Goal: Task Accomplishment & Management: Complete application form

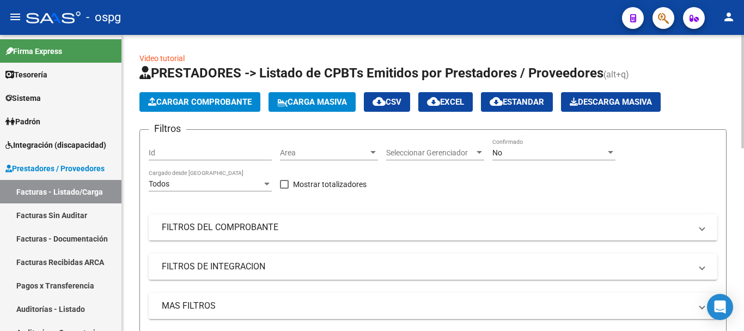
scroll to position [130, 0]
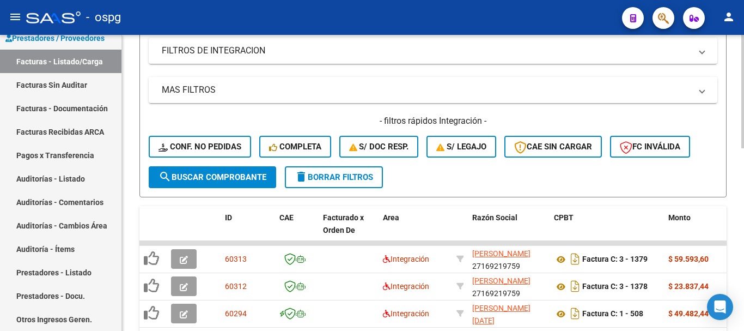
click at [325, 181] on span "delete Borrar Filtros" at bounding box center [334, 177] width 78 height 10
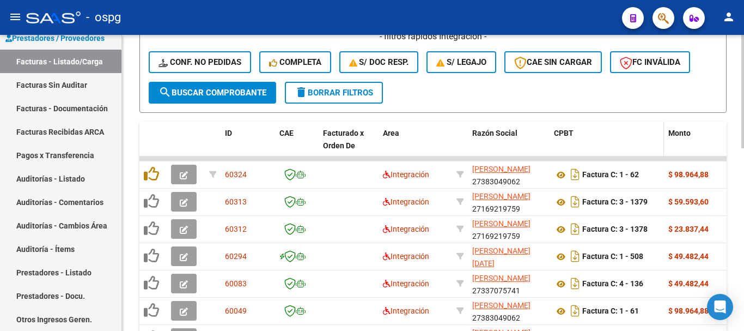
scroll to position [325, 0]
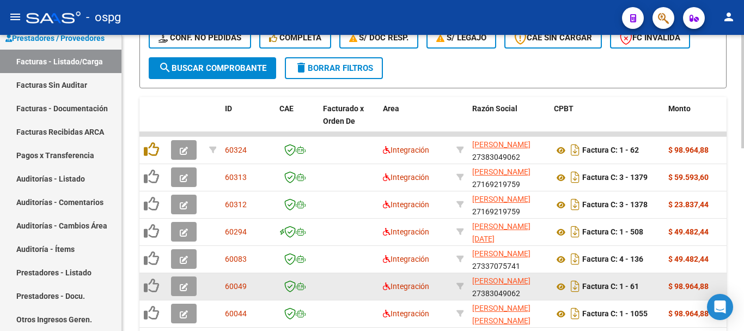
click at [184, 285] on icon "button" at bounding box center [184, 287] width 8 height 8
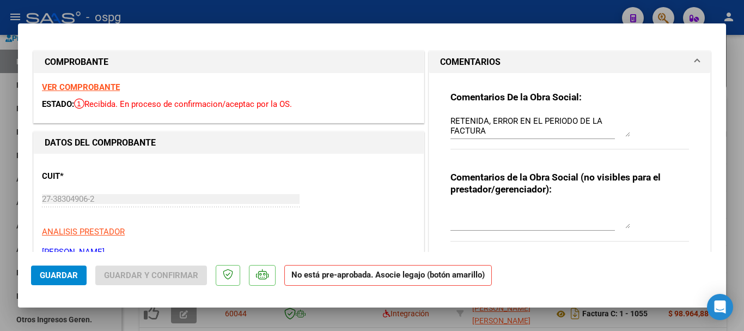
click at [96, 89] on strong "VER COMPROBANTE" at bounding box center [81, 87] width 78 height 10
click at [741, 224] on div at bounding box center [372, 165] width 744 height 331
type input "$ 0,00"
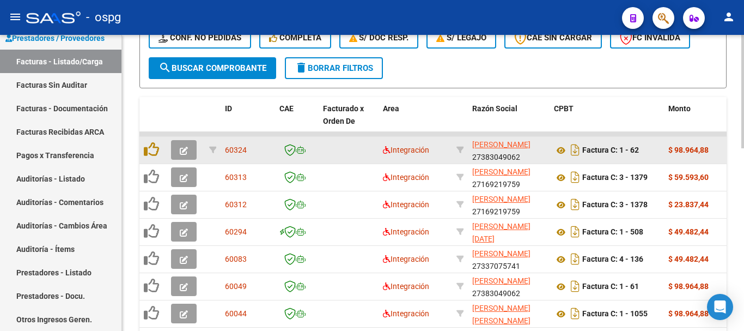
click at [186, 150] on icon "button" at bounding box center [184, 151] width 8 height 8
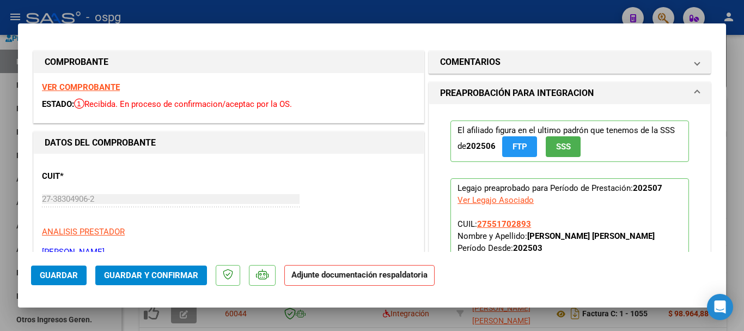
click at [95, 87] on strong "VER COMPROBANTE" at bounding box center [81, 87] width 78 height 10
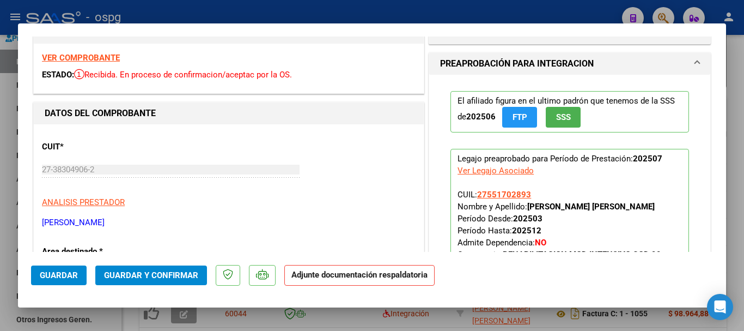
scroll to position [0, 0]
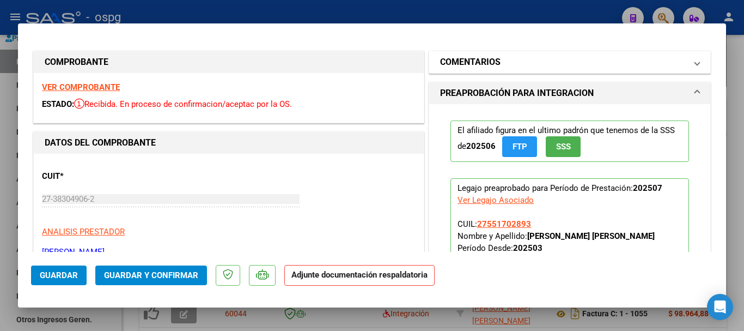
click at [536, 61] on mat-panel-title "COMENTARIOS" at bounding box center [563, 62] width 246 height 13
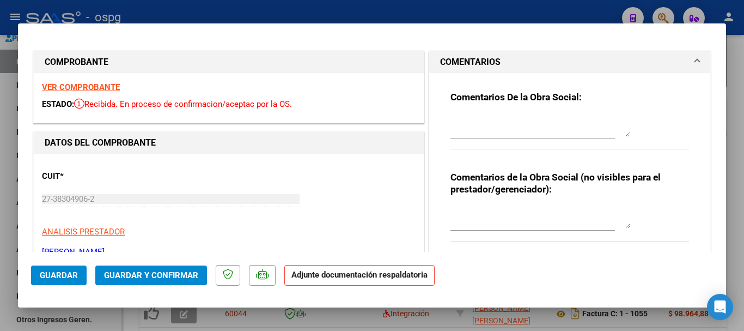
click at [508, 120] on textarea at bounding box center [541, 126] width 180 height 22
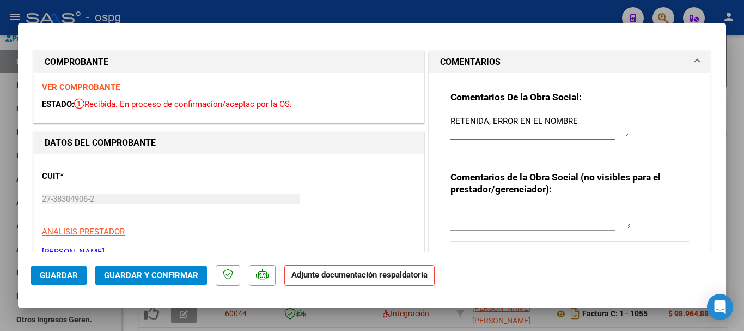
click at [90, 88] on strong "VER COMPROBANTE" at bounding box center [81, 87] width 78 height 10
click at [598, 126] on textarea "RETENIDA, ERROR EN EL NOMBRE" at bounding box center [541, 126] width 180 height 22
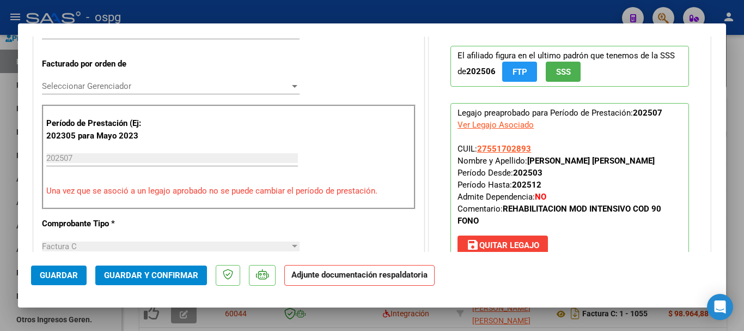
scroll to position [272, 0]
type textarea "RETENIDA, ERROR EN EL NOMBRE DEL AFILIADO"
click at [499, 243] on span "save [PERSON_NAME]" at bounding box center [502, 245] width 73 height 10
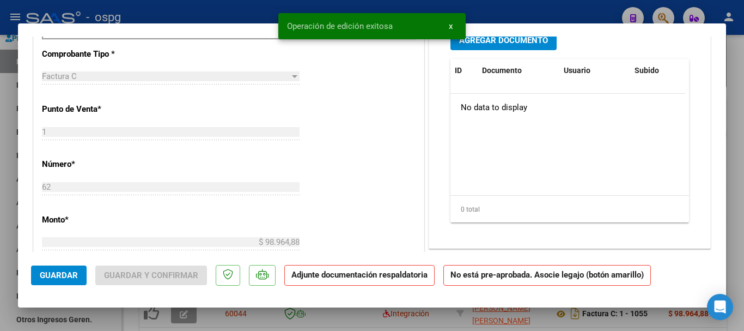
scroll to position [490, 0]
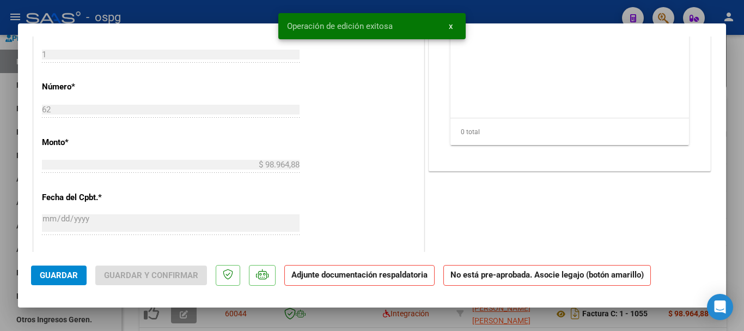
click at [54, 278] on span "Guardar" at bounding box center [59, 275] width 38 height 10
click at [744, 242] on div at bounding box center [372, 165] width 744 height 331
type input "$ 0,00"
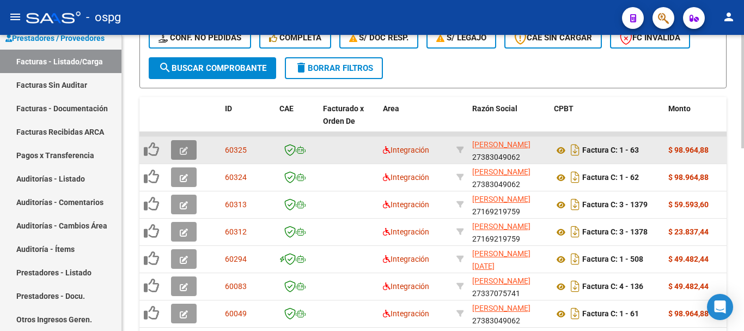
click at [183, 152] on icon "button" at bounding box center [184, 151] width 8 height 8
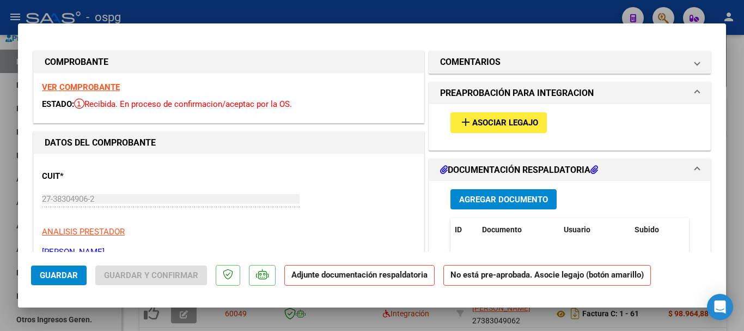
click at [93, 86] on strong "VER COMPROBANTE" at bounding box center [81, 87] width 78 height 10
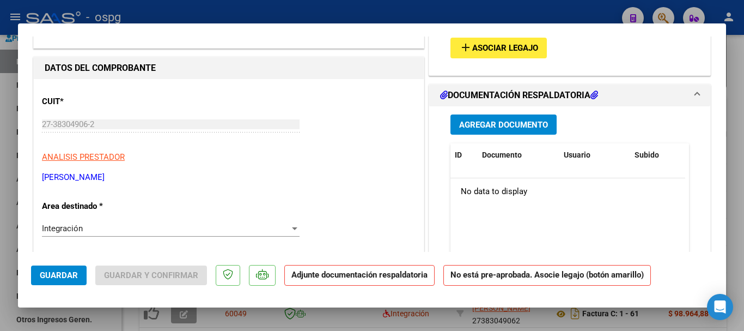
scroll to position [0, 0]
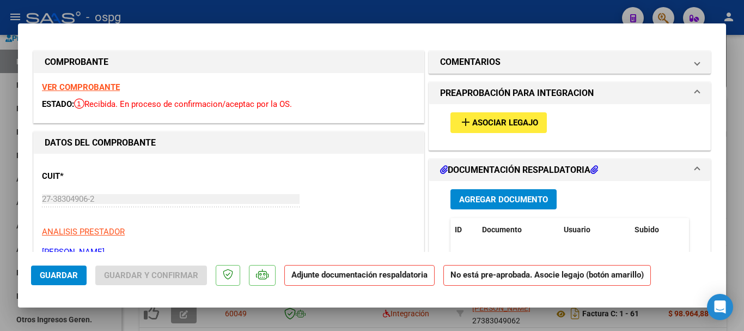
click at [740, 173] on div at bounding box center [372, 165] width 744 height 331
type input "$ 0,00"
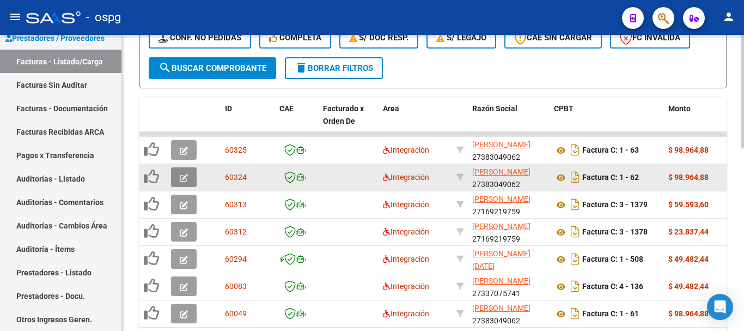
click at [186, 180] on icon "button" at bounding box center [184, 178] width 8 height 8
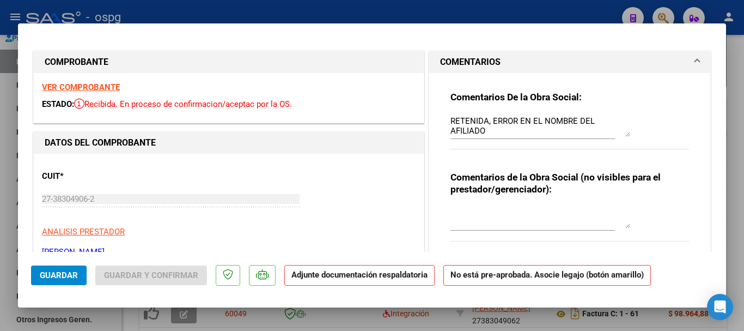
click at [735, 186] on div at bounding box center [372, 165] width 744 height 331
type input "$ 0,00"
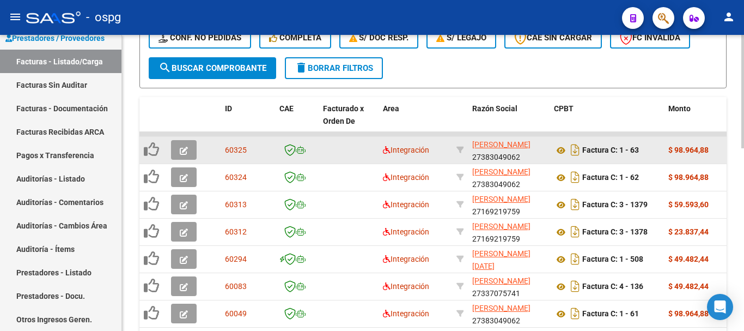
click at [182, 152] on icon "button" at bounding box center [184, 151] width 8 height 8
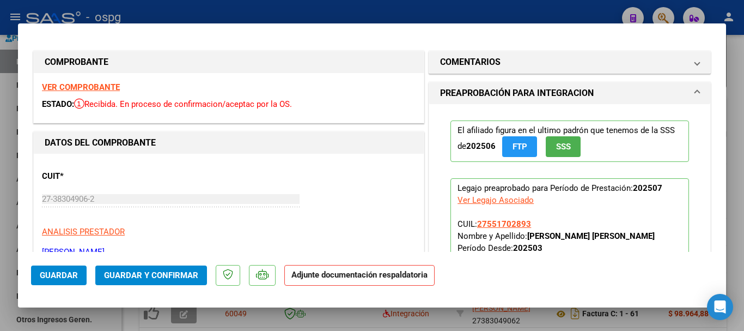
click at [740, 191] on div at bounding box center [372, 165] width 744 height 331
type input "$ 0,00"
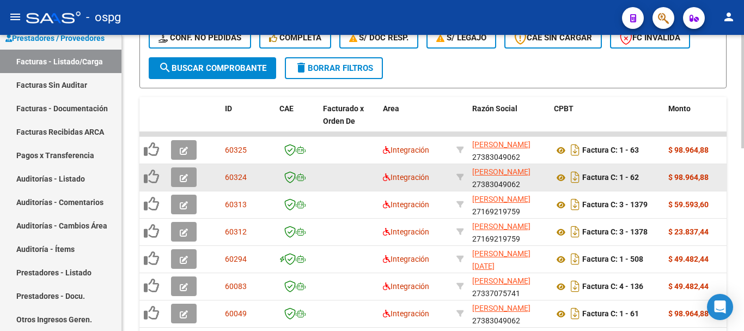
click at [183, 180] on icon "button" at bounding box center [184, 178] width 8 height 8
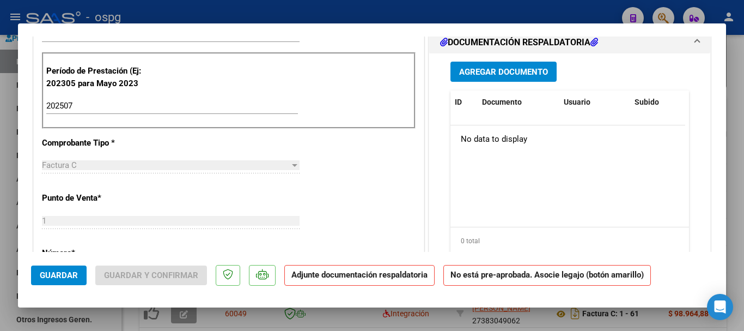
scroll to position [327, 0]
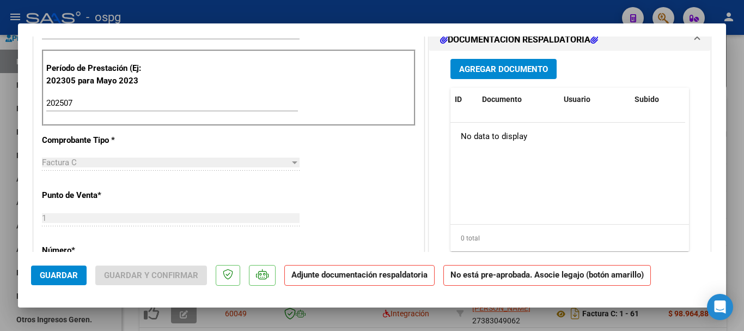
click at [739, 201] on div at bounding box center [372, 165] width 744 height 331
type input "$ 0,00"
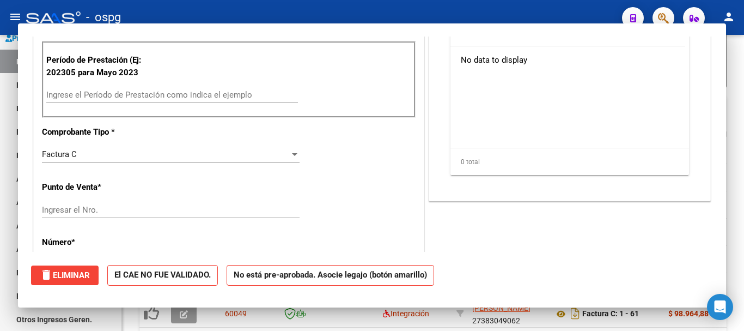
scroll to position [0, 0]
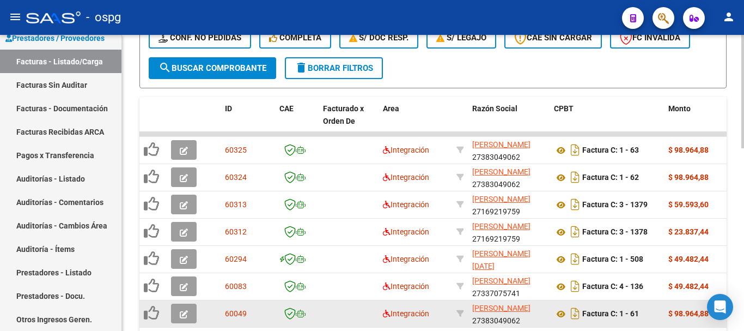
click at [185, 315] on icon "button" at bounding box center [184, 314] width 8 height 8
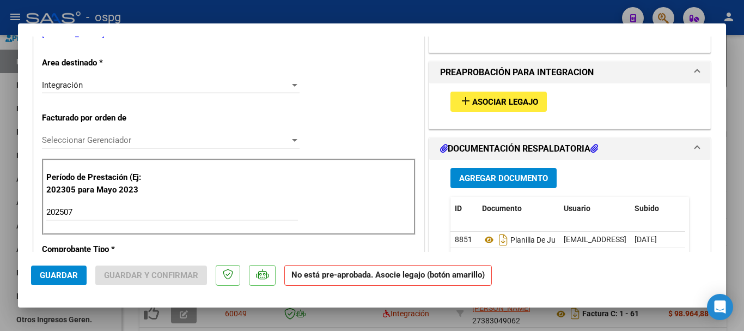
scroll to position [272, 0]
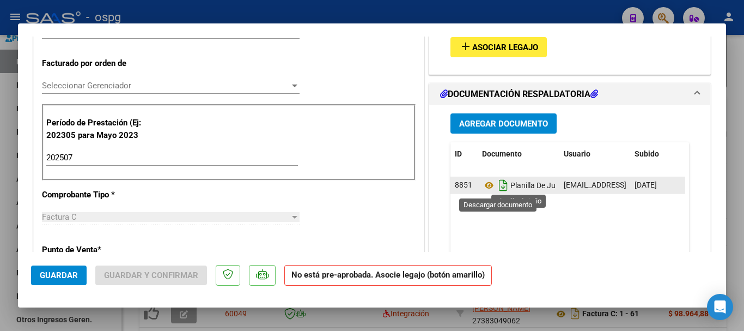
click at [499, 187] on icon "Descargar documento" at bounding box center [503, 185] width 14 height 17
click at [734, 218] on div at bounding box center [372, 165] width 744 height 331
type input "$ 0,00"
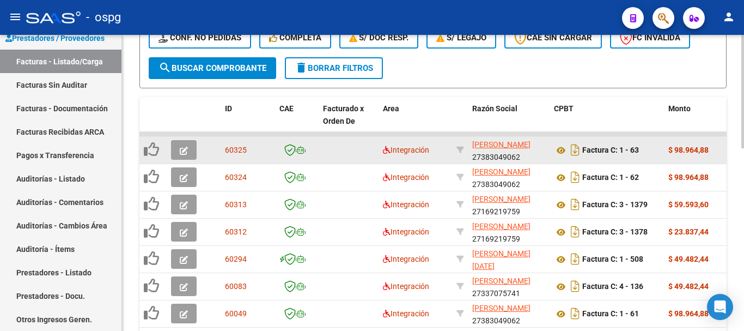
click at [183, 151] on icon "button" at bounding box center [184, 151] width 8 height 8
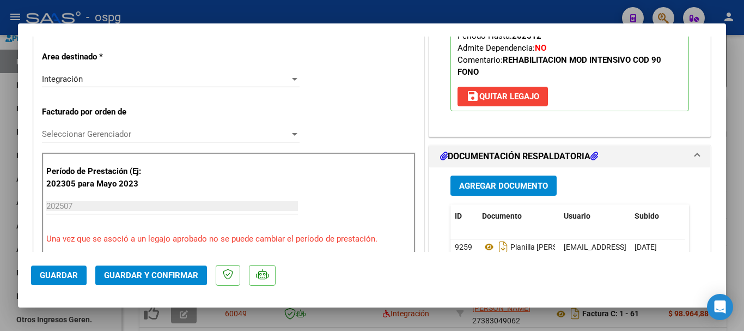
scroll to position [327, 0]
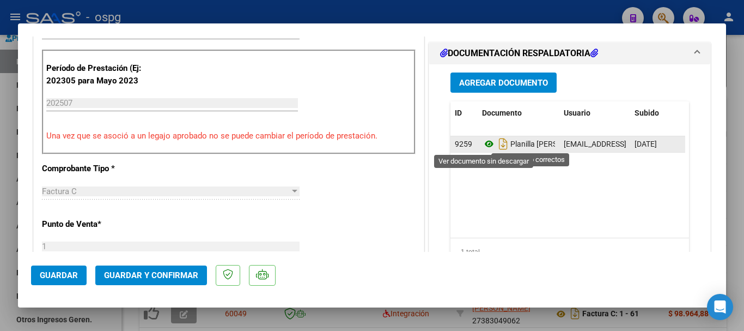
click at [485, 144] on icon at bounding box center [489, 143] width 14 height 13
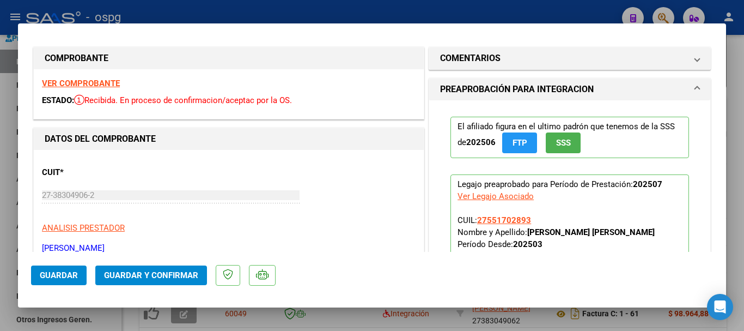
scroll to position [0, 0]
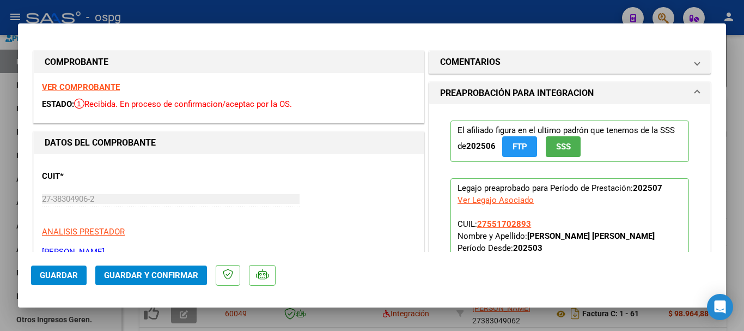
click at [736, 219] on div at bounding box center [372, 165] width 744 height 331
type input "$ 0,00"
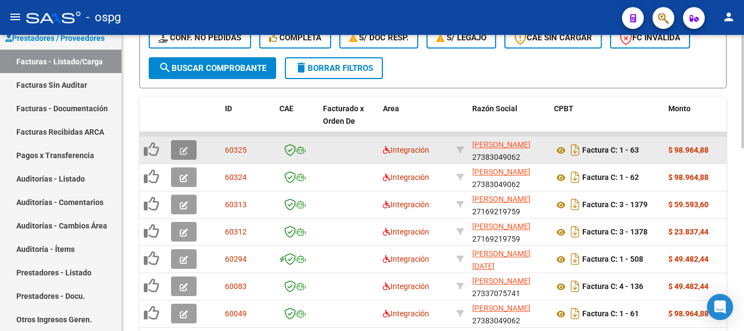
click at [184, 149] on icon "button" at bounding box center [184, 151] width 8 height 8
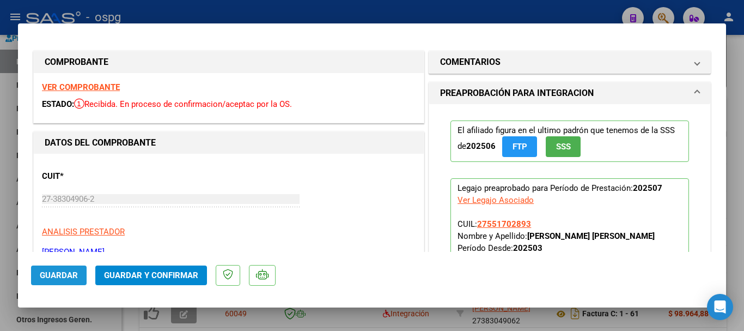
click at [79, 282] on button "Guardar" at bounding box center [59, 275] width 56 height 20
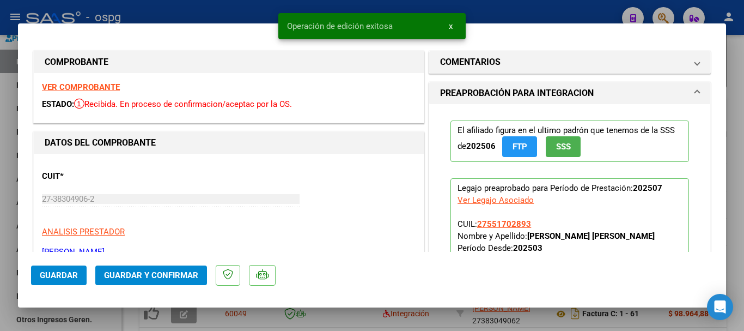
click at [739, 254] on div at bounding box center [372, 165] width 744 height 331
type input "$ 0,00"
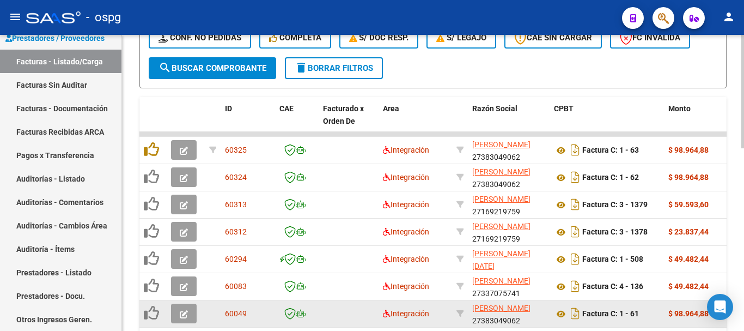
click at [183, 315] on icon "button" at bounding box center [184, 314] width 8 height 8
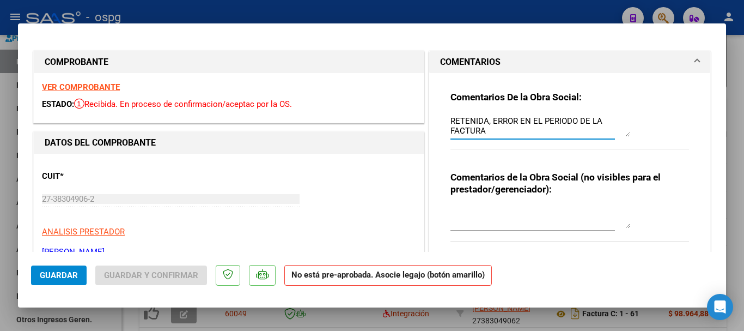
click at [522, 135] on textarea "RETENIDA, ERROR EN EL PERIODO DE LA FACTURA" at bounding box center [541, 126] width 180 height 22
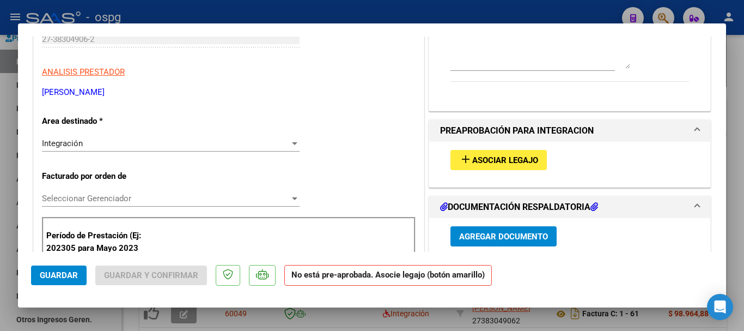
scroll to position [163, 0]
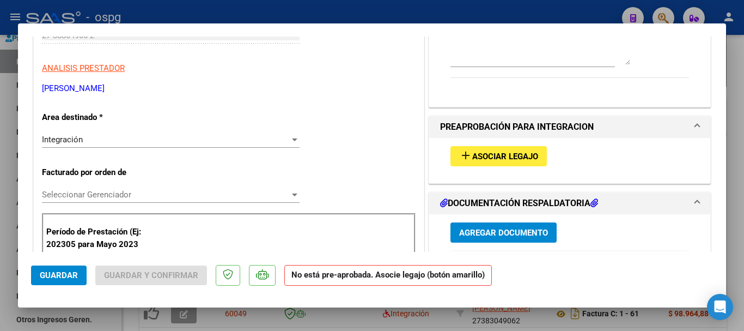
type textarea "RETENIDA, ERROR EN EL PERIODO DE LA FACTURA/anulada"
click at [123, 142] on div "Integración" at bounding box center [166, 140] width 248 height 10
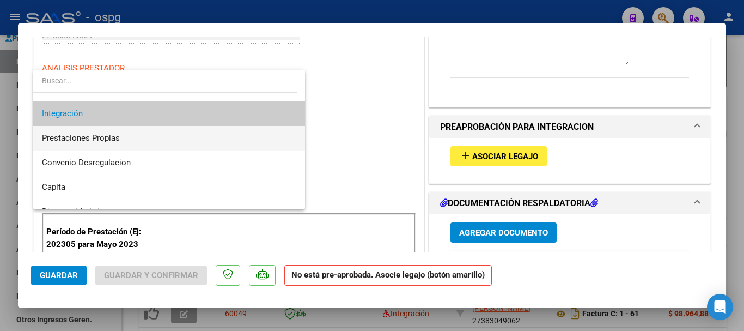
scroll to position [106, 0]
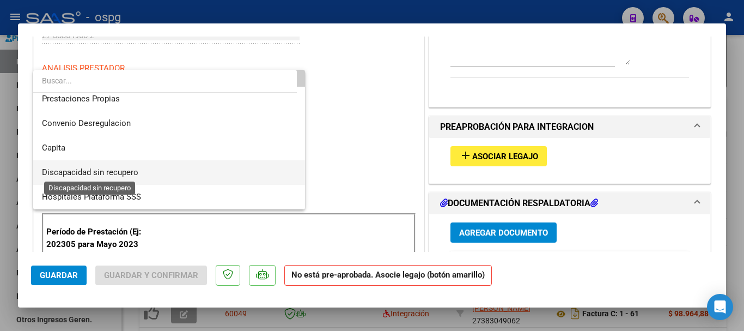
click at [137, 175] on span "Discapacidad sin recupero" at bounding box center [90, 172] width 96 height 10
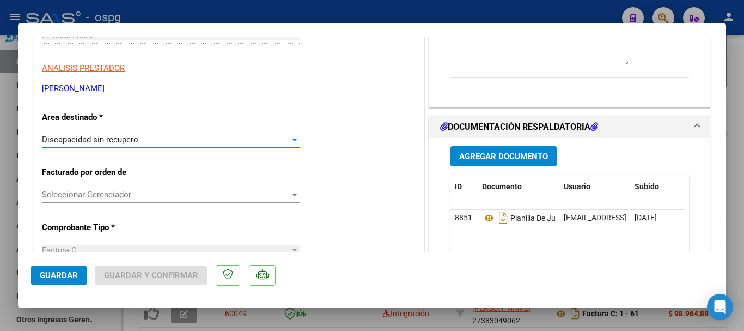
click at [44, 269] on button "Guardar" at bounding box center [59, 275] width 56 height 20
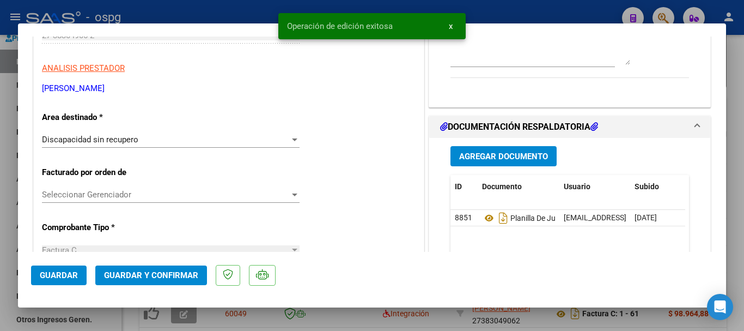
click at [738, 236] on div at bounding box center [372, 165] width 744 height 331
type input "$ 0,00"
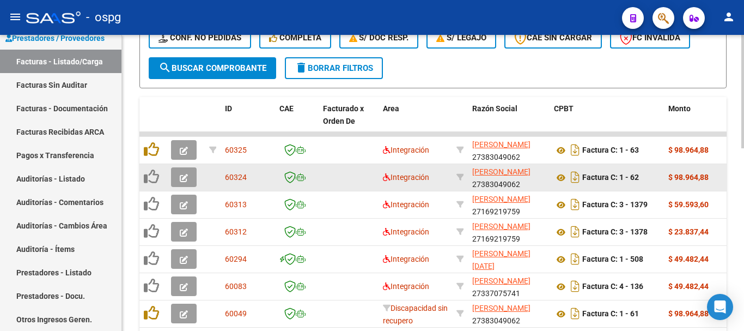
click at [183, 178] on icon "button" at bounding box center [184, 178] width 8 height 8
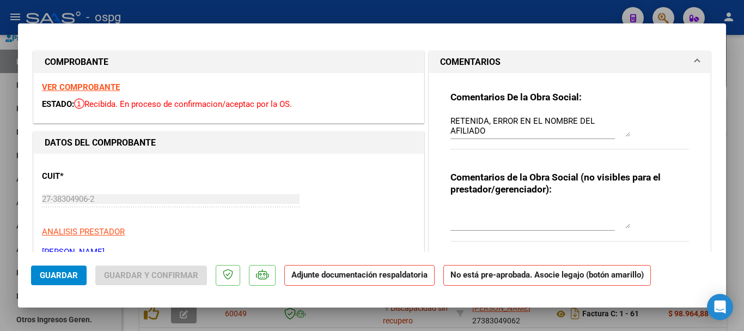
click at [633, 119] on div "Comentarios De la Obra Social: RETENIDA, ERROR EN EL NOMBRE DEL AFILIADO" at bounding box center [570, 126] width 239 height 70
click at [623, 122] on textarea "RETENIDA, ERROR EN EL NOMBRE DEL AFILIADO" at bounding box center [541, 126] width 180 height 22
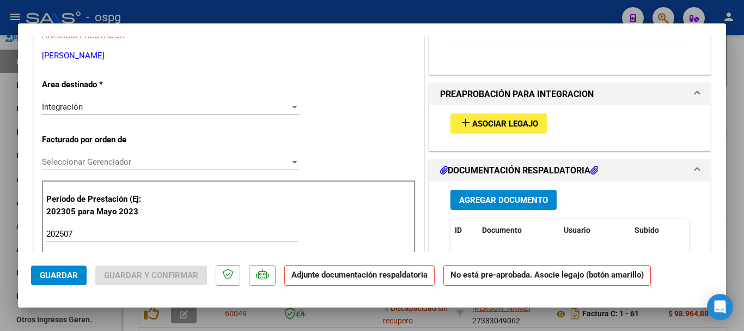
scroll to position [218, 0]
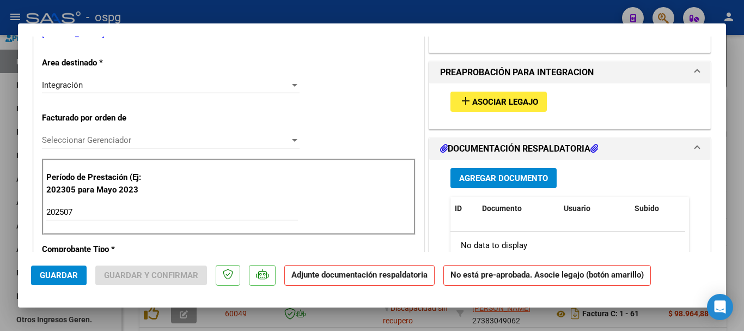
type textarea "RETENIDA, ERROR EN EL NOMBRE DEL AFILIADO- anulada"
click at [235, 92] on div "Integración Seleccionar Area" at bounding box center [171, 85] width 258 height 16
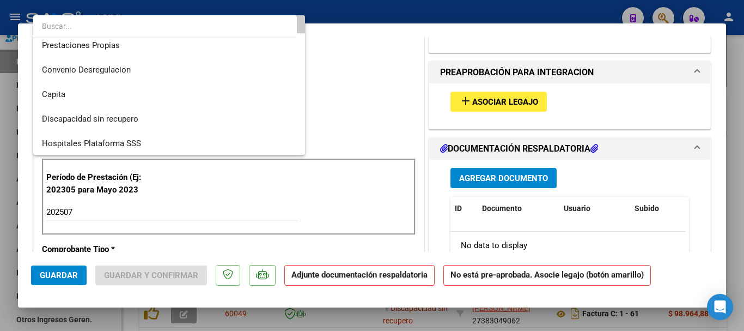
scroll to position [106, 0]
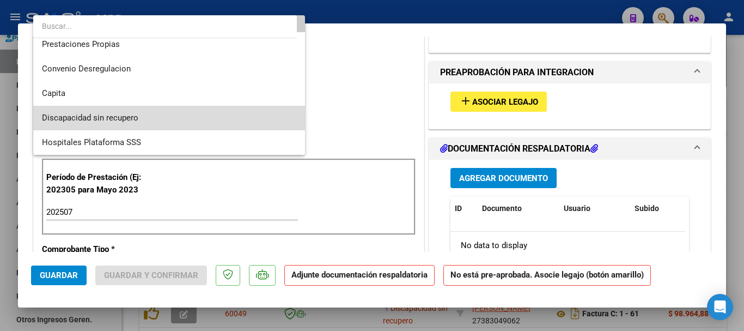
click at [177, 118] on span "Discapacidad sin recupero" at bounding box center [169, 118] width 254 height 25
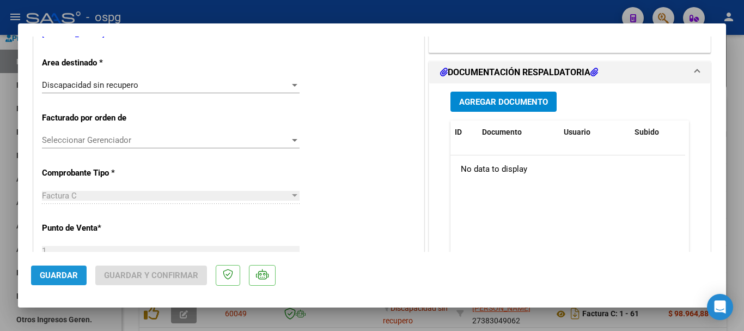
click at [63, 272] on span "Guardar" at bounding box center [59, 275] width 38 height 10
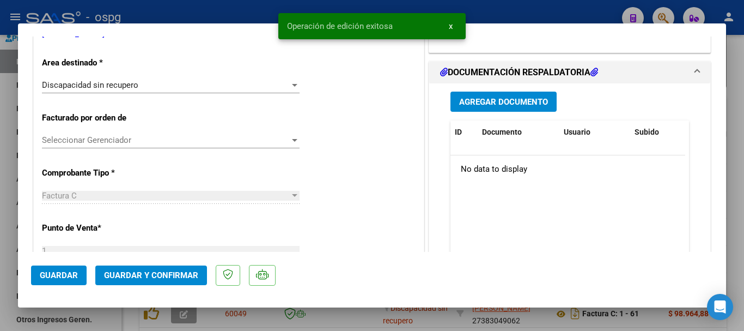
click at [743, 235] on div at bounding box center [372, 165] width 744 height 331
type input "$ 0,00"
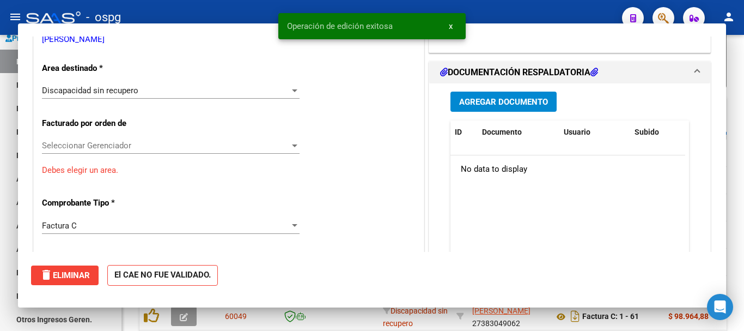
scroll to position [223, 0]
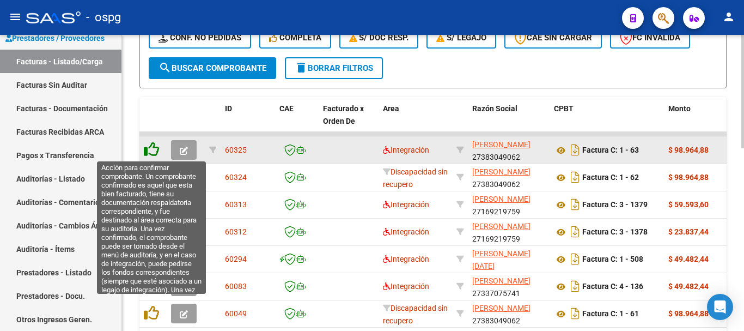
click at [154, 151] on icon at bounding box center [151, 149] width 15 height 15
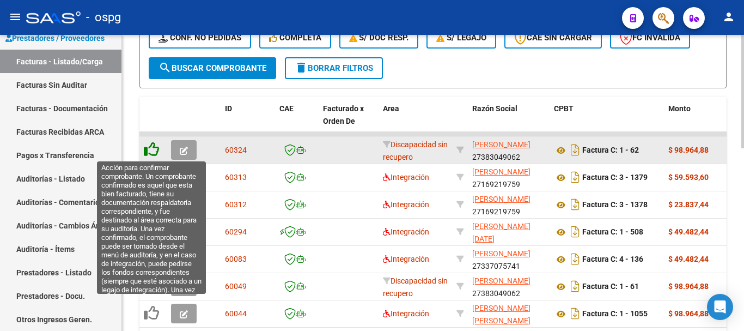
click at [153, 151] on icon at bounding box center [151, 149] width 15 height 15
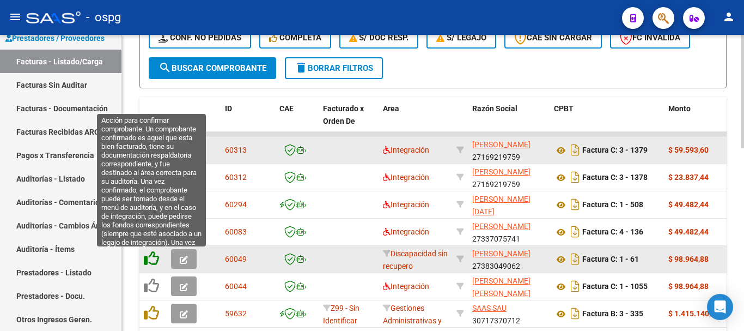
click at [151, 256] on icon at bounding box center [151, 258] width 15 height 15
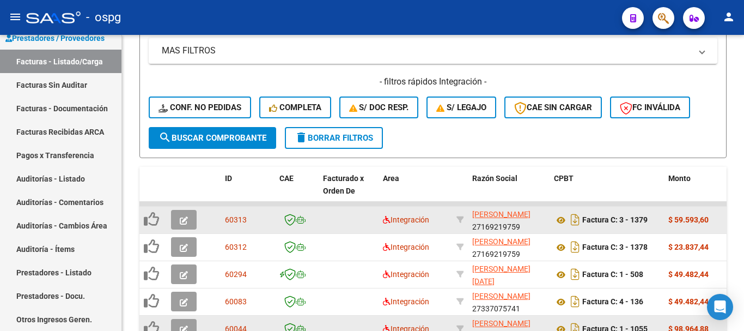
scroll to position [205, 0]
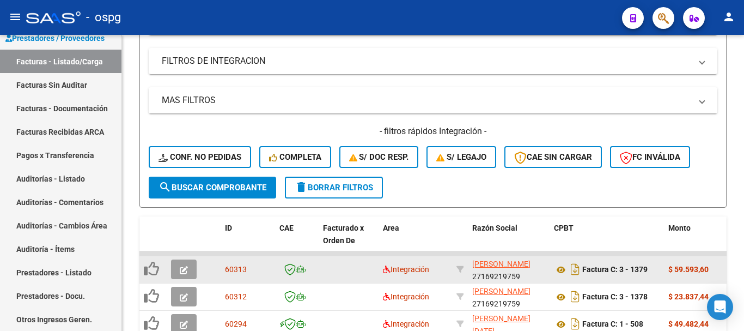
click at [353, 190] on span "delete Borrar Filtros" at bounding box center [334, 188] width 78 height 10
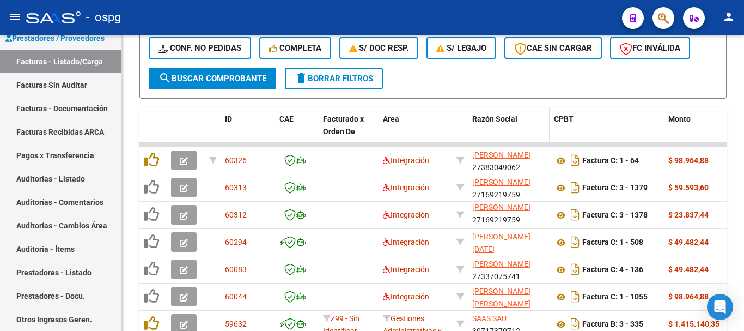
scroll to position [0, 0]
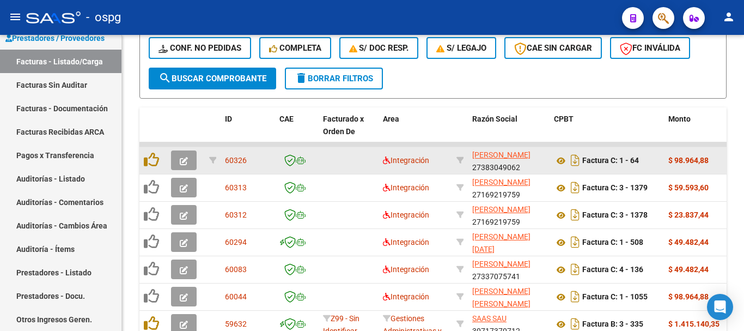
click at [184, 160] on icon "button" at bounding box center [184, 161] width 8 height 8
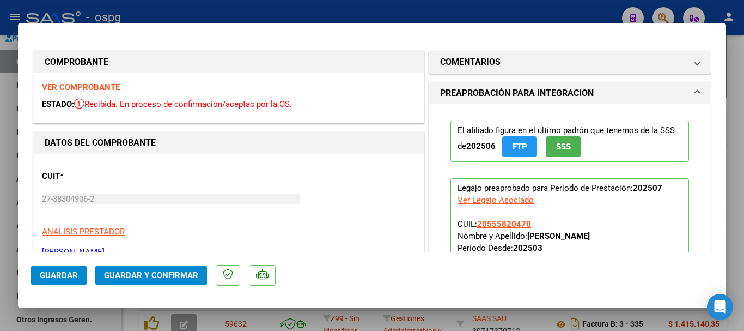
click at [739, 243] on div at bounding box center [372, 165] width 744 height 331
type input "$ 0,00"
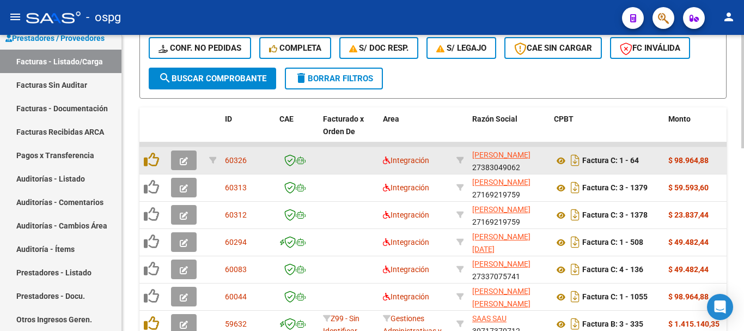
scroll to position [1, 0]
drag, startPoint x: 519, startPoint y: 169, endPoint x: 494, endPoint y: 172, distance: 25.3
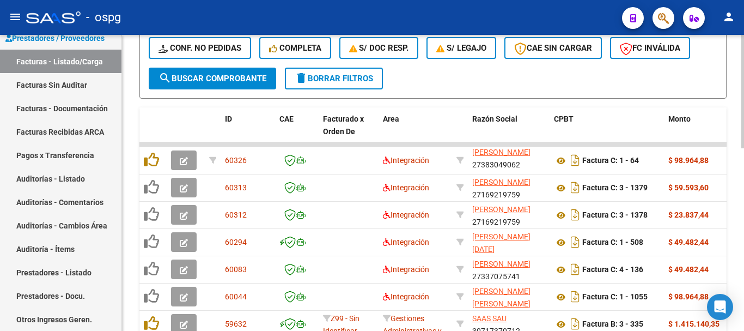
click at [740, 217] on div "Video tutorial PRESTADORES -> Listado de CPBTs Emitidos por Prestadores / Prove…" at bounding box center [433, 102] width 622 height 765
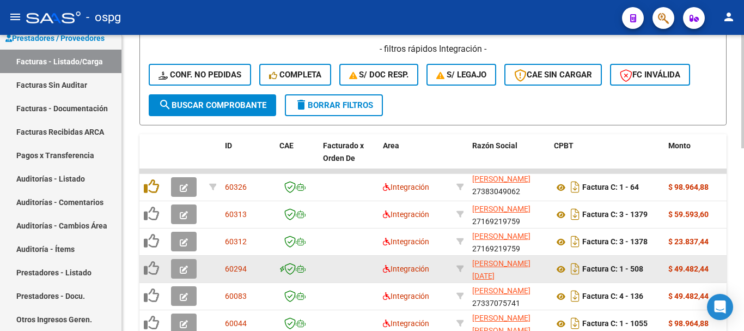
scroll to position [260, 0]
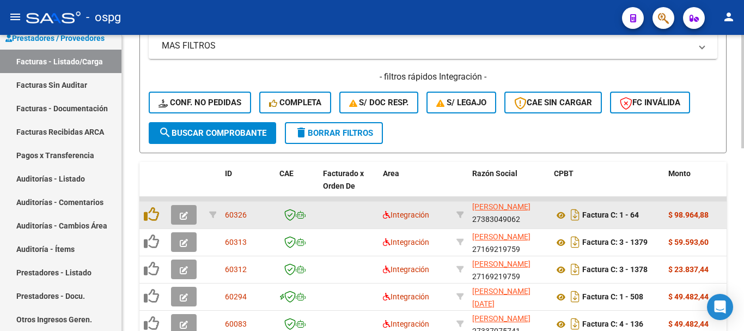
drag, startPoint x: 519, startPoint y: 216, endPoint x: 470, endPoint y: 222, distance: 49.9
click at [470, 222] on datatable-body-cell "[PERSON_NAME] 27383049062" at bounding box center [509, 215] width 82 height 27
copy div "27383049062"
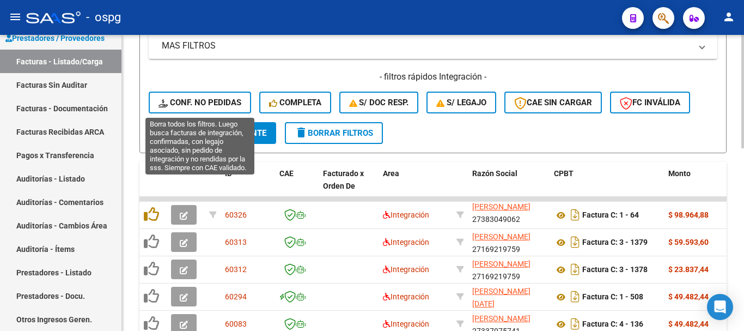
click at [201, 106] on span "Conf. no pedidas" at bounding box center [200, 103] width 83 height 10
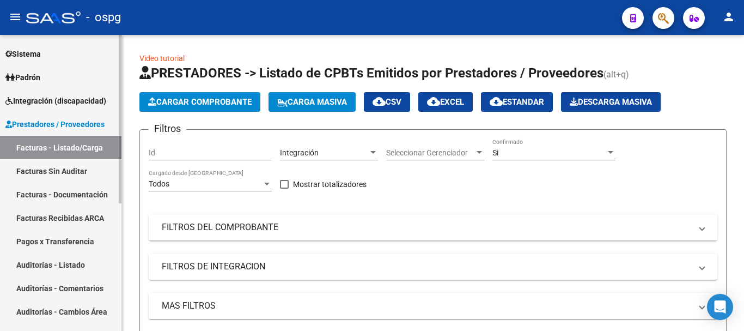
scroll to position [0, 0]
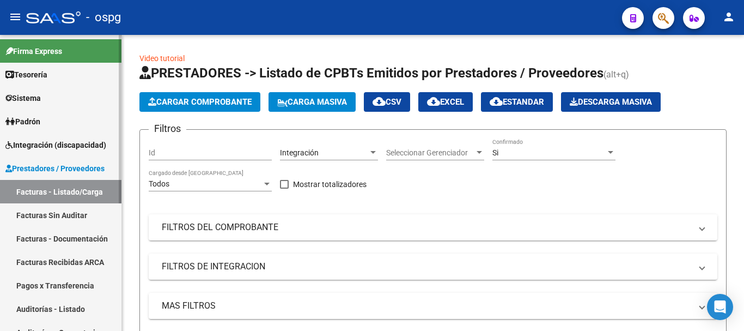
click at [68, 150] on span "Integración (discapacidad)" at bounding box center [55, 145] width 101 height 12
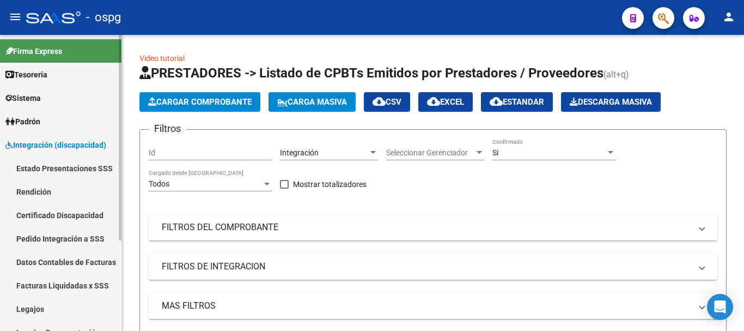
click at [62, 246] on link "Pedido Integración a SSS" at bounding box center [61, 238] width 122 height 23
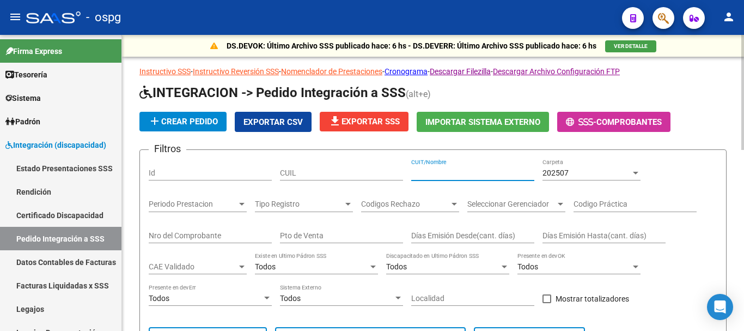
paste input "27383049062"
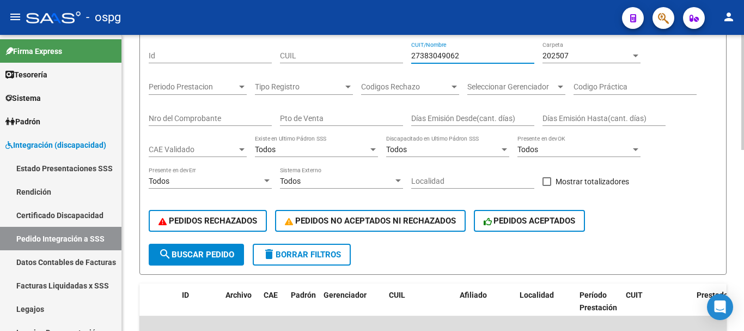
scroll to position [163, 0]
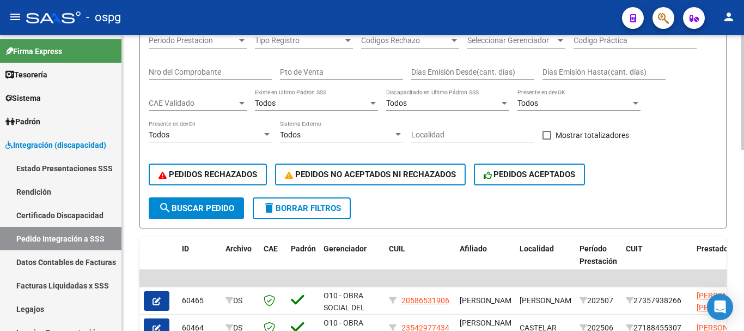
type input "27383049062"
click at [197, 211] on span "search Buscar Pedido" at bounding box center [197, 208] width 76 height 10
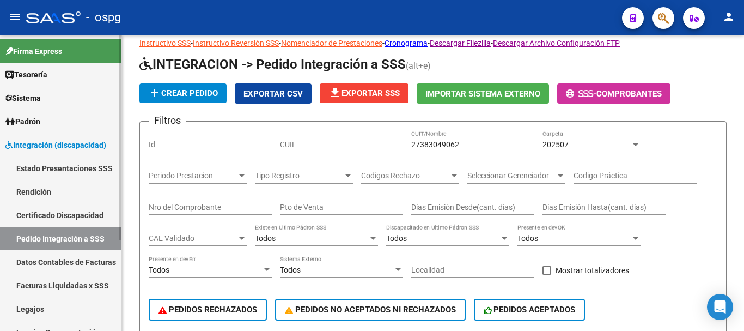
scroll to position [130, 0]
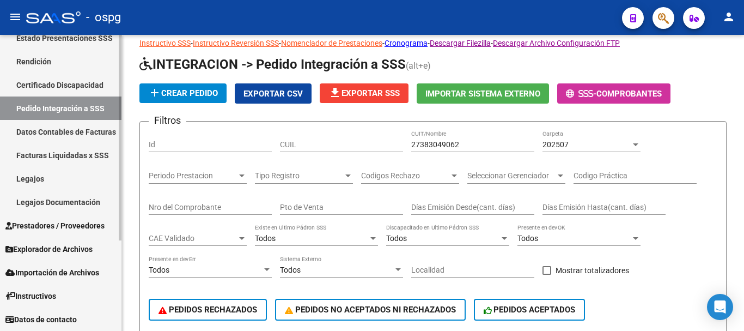
click at [65, 224] on span "Prestadores / Proveedores" at bounding box center [54, 226] width 99 height 12
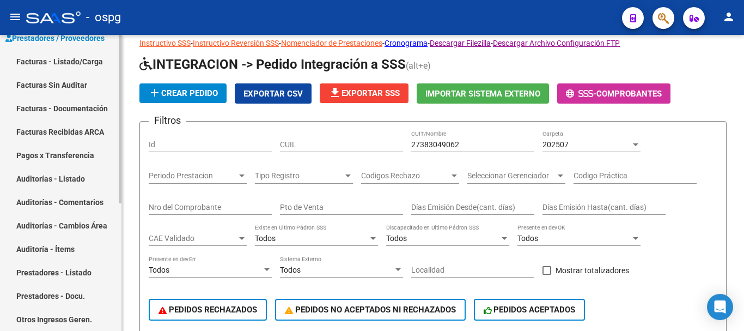
click at [92, 69] on link "Facturas - Listado/Carga" at bounding box center [61, 61] width 122 height 23
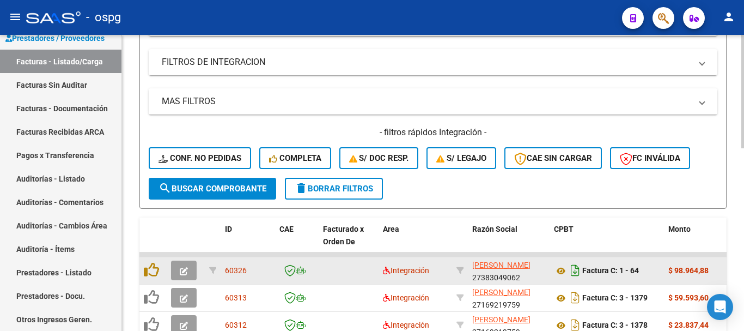
scroll to position [246, 0]
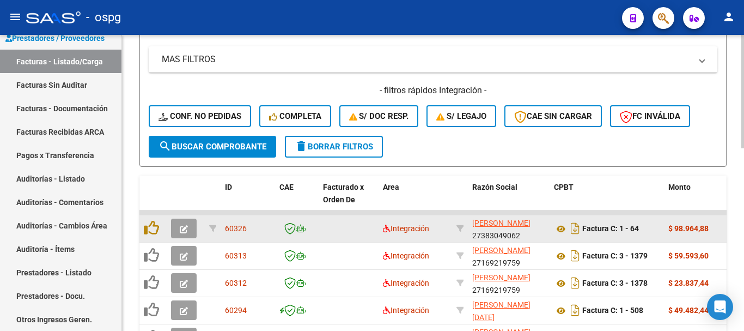
click at [183, 232] on icon "button" at bounding box center [184, 229] width 8 height 8
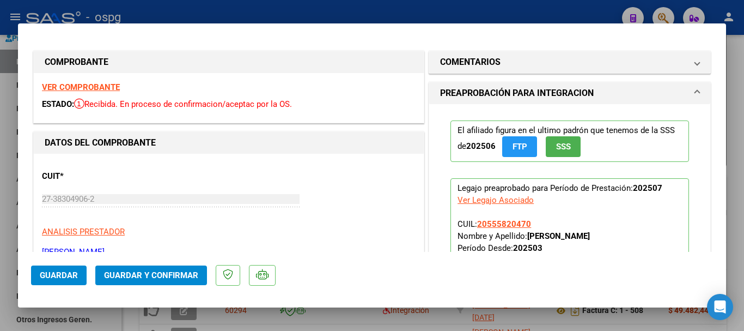
click at [104, 88] on strong "VER COMPROBANTE" at bounding box center [81, 87] width 78 height 10
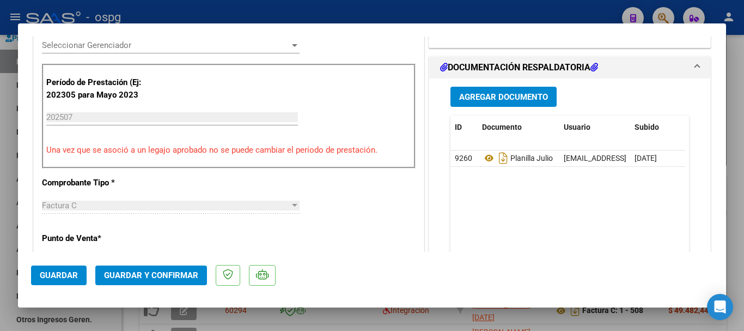
scroll to position [327, 0]
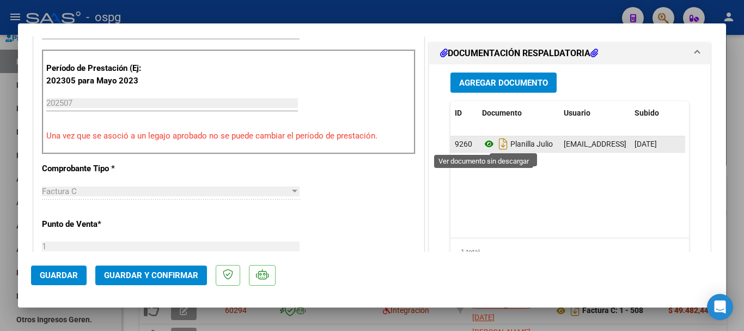
click at [486, 143] on icon at bounding box center [489, 143] width 14 height 13
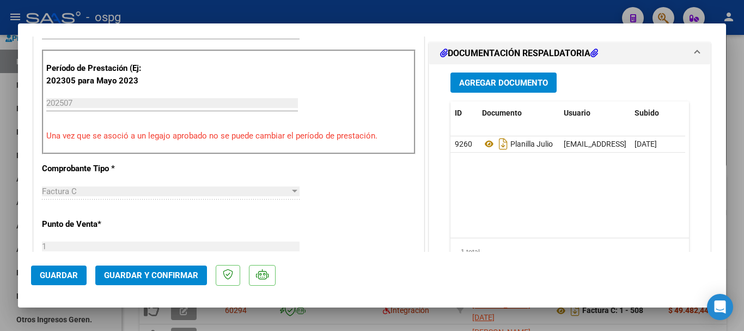
click at [739, 227] on div at bounding box center [372, 165] width 744 height 331
type input "$ 0,00"
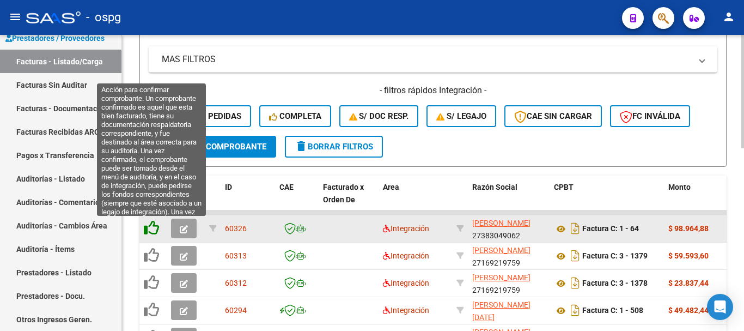
click at [152, 228] on icon at bounding box center [151, 227] width 15 height 15
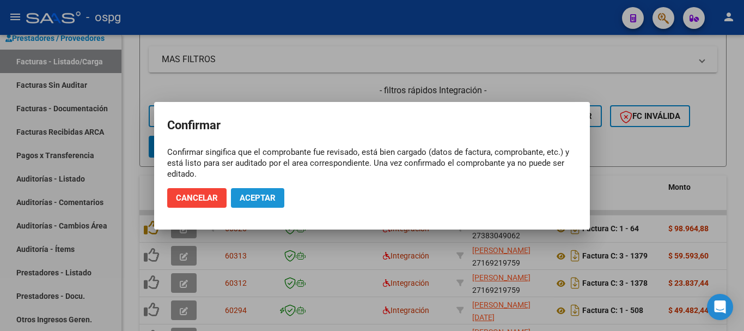
click at [259, 199] on span "Aceptar" at bounding box center [258, 198] width 36 height 10
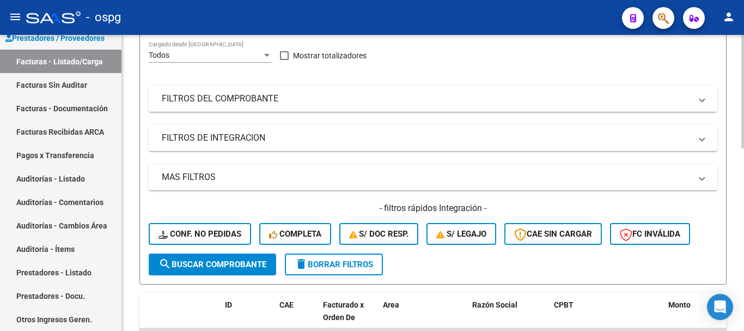
scroll to position [96, 0]
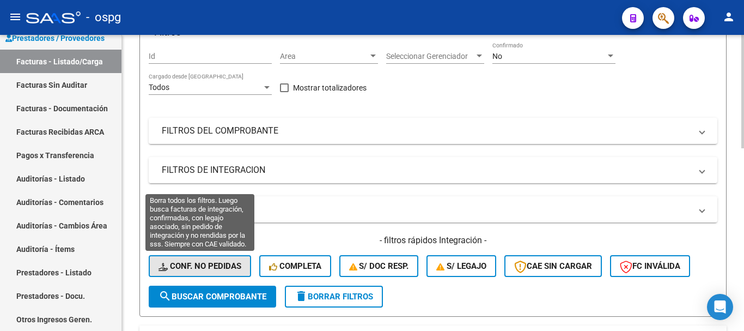
click at [199, 259] on button "Conf. no pedidas" at bounding box center [200, 266] width 102 height 22
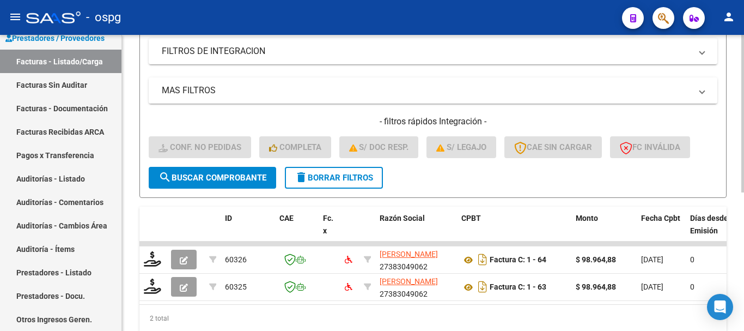
scroll to position [260, 0]
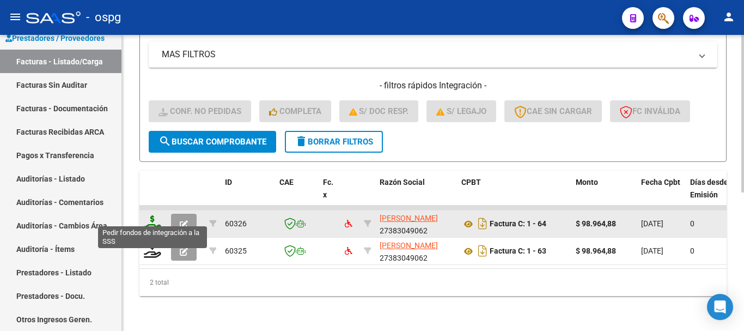
click at [153, 218] on icon at bounding box center [152, 222] width 17 height 15
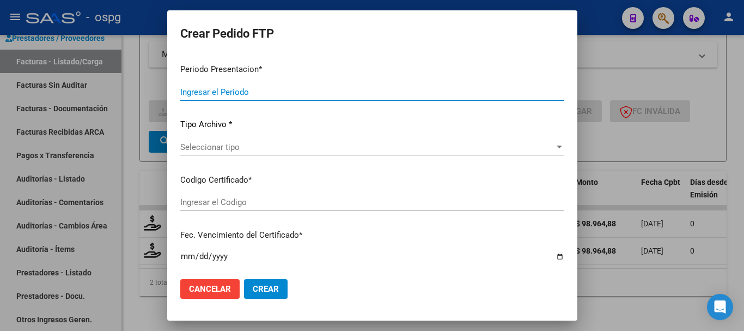
type input "202507"
type input "$ 98.964,88"
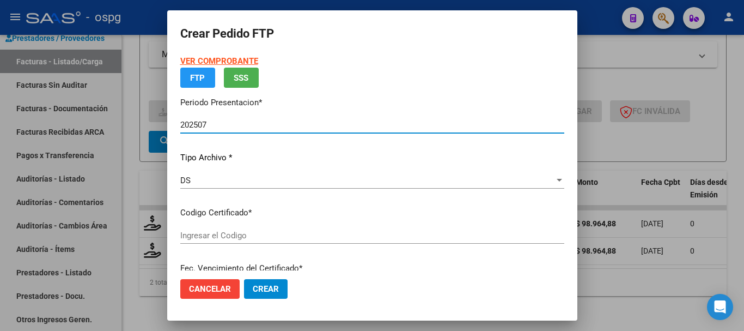
type input "2860462"
type input "[DATE]"
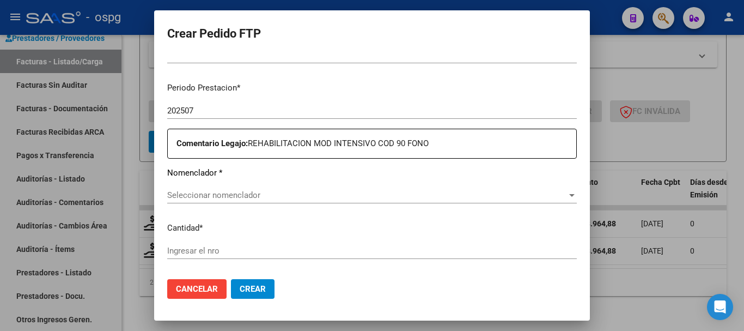
scroll to position [327, 0]
click at [373, 203] on div "Seleccionar nomenclador Seleccionar nomenclador" at bounding box center [372, 199] width 410 height 27
click at [375, 198] on span "Seleccionar nomenclador" at bounding box center [367, 194] width 400 height 10
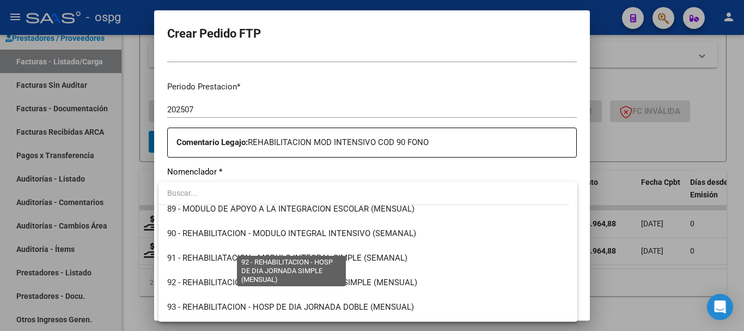
scroll to position [2149, 0]
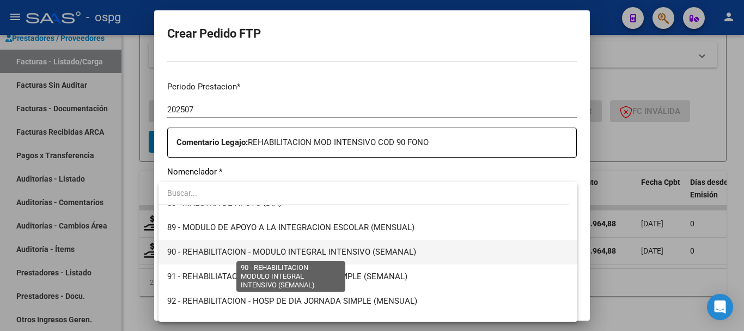
click at [348, 250] on span "90 - REHABILITACION - MODULO INTEGRAL INTENSIVO (SEMANAL)" at bounding box center [291, 252] width 249 height 10
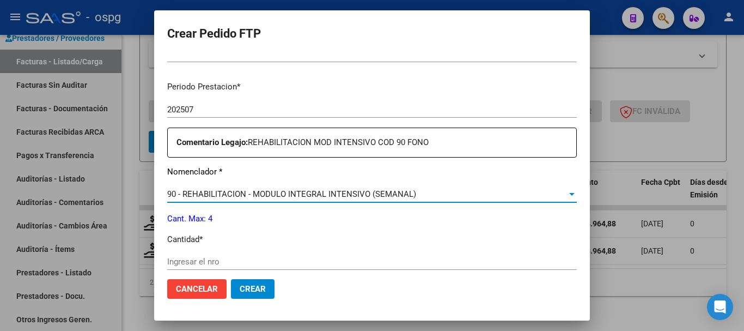
scroll to position [381, 0]
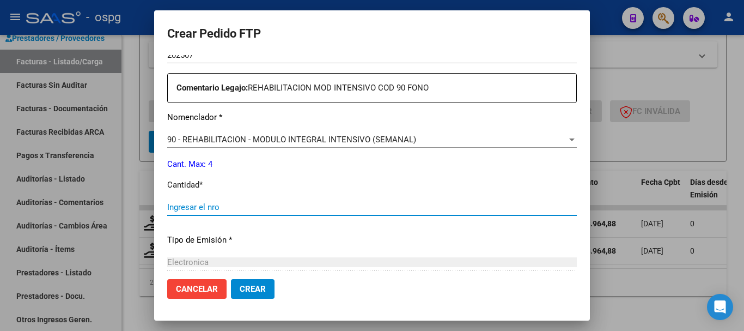
click at [412, 209] on input "Ingresar el nro" at bounding box center [372, 207] width 410 height 10
type input "4"
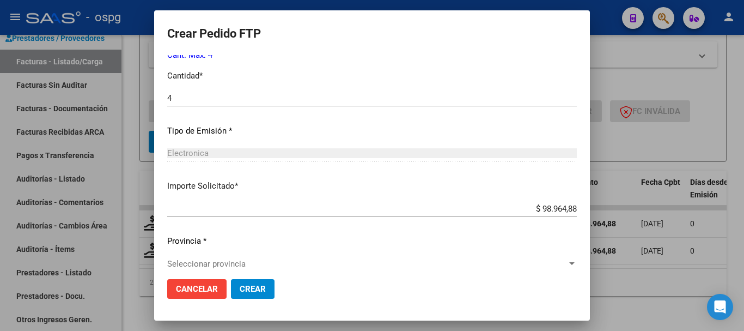
scroll to position [502, 0]
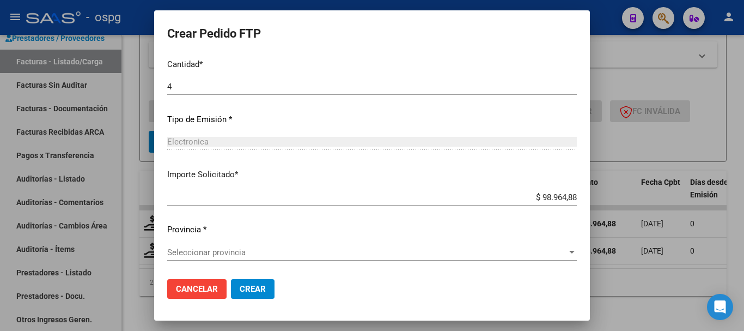
click at [266, 292] on button "Crear" at bounding box center [253, 289] width 44 height 20
click at [228, 250] on span "Seleccionar provincia" at bounding box center [367, 252] width 400 height 10
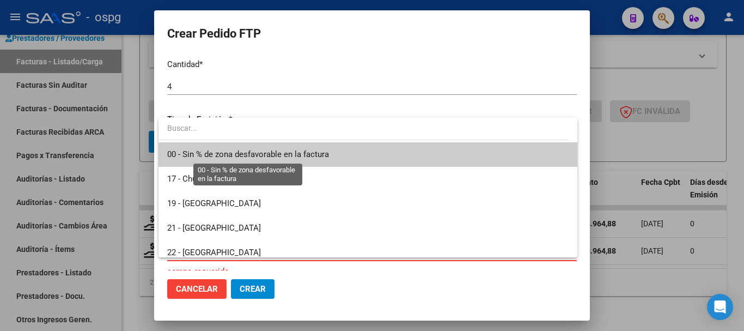
click at [283, 155] on span "00 - Sin % de zona desfavorable en la factura" at bounding box center [248, 154] width 162 height 10
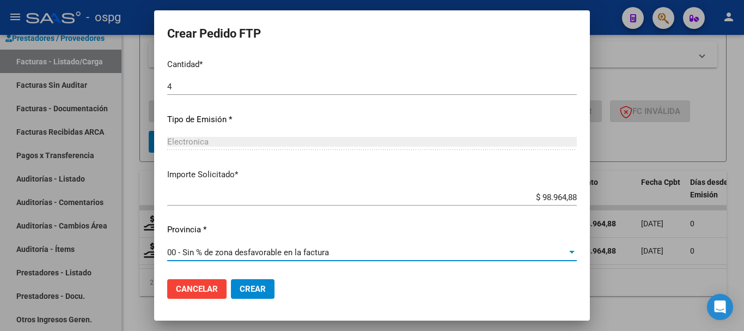
click at [256, 291] on span "Crear" at bounding box center [253, 289] width 26 height 10
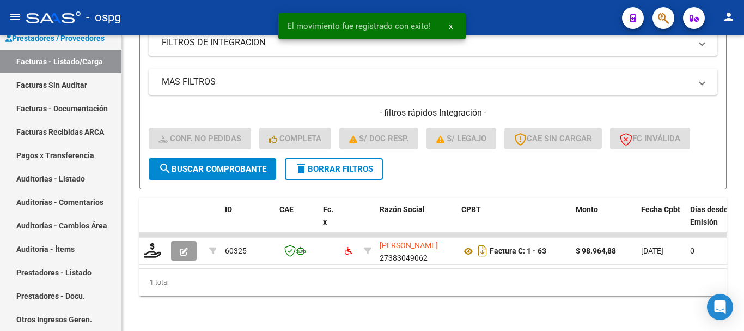
scroll to position [233, 0]
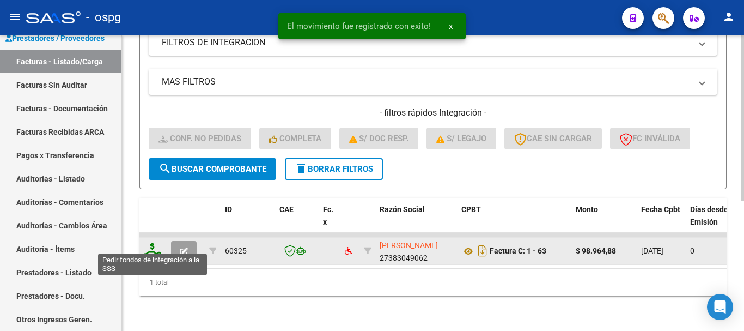
click at [154, 243] on icon at bounding box center [152, 249] width 17 height 15
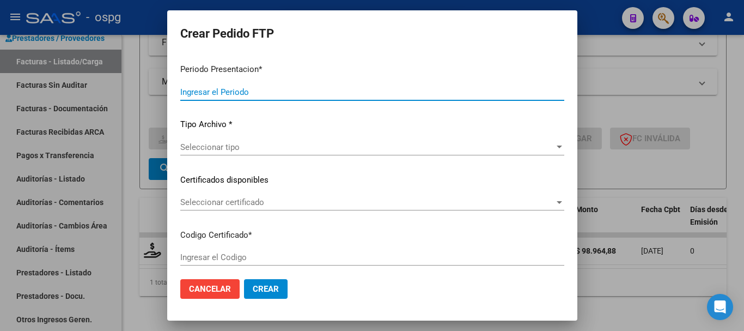
type input "202507"
type input "$ 98.964,88"
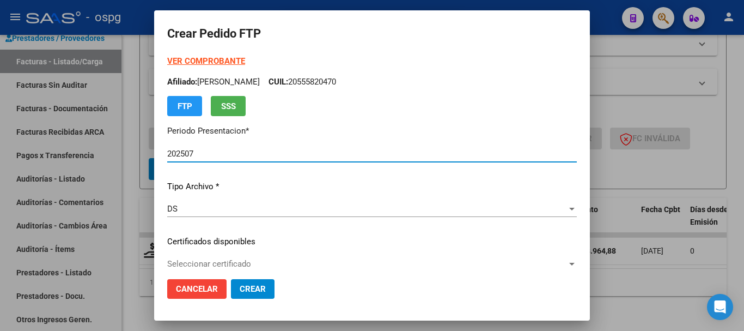
type input "9444456095"
type input "[DATE]"
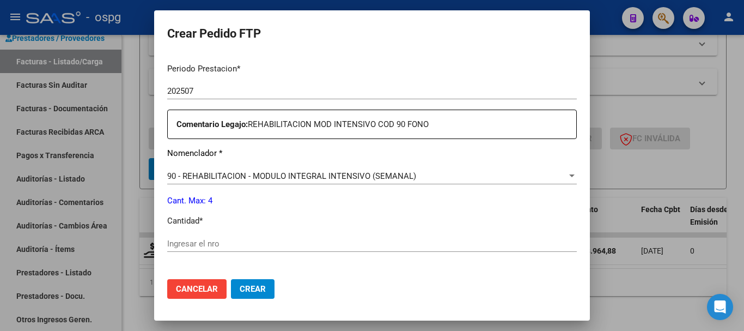
scroll to position [381, 0]
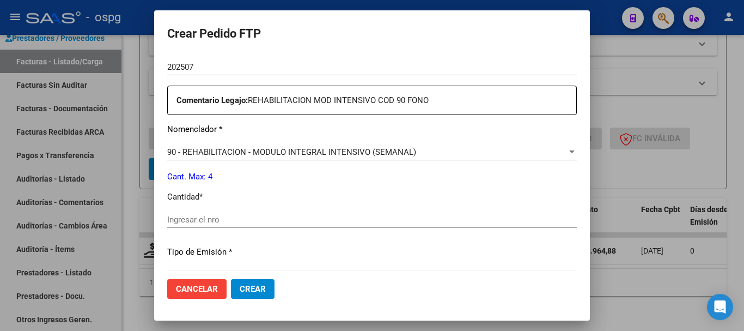
click at [343, 216] on input "Ingresar el nro" at bounding box center [372, 220] width 410 height 10
type input "4"
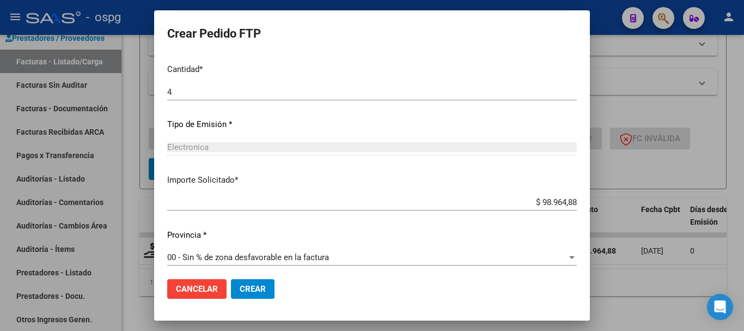
scroll to position [514, 0]
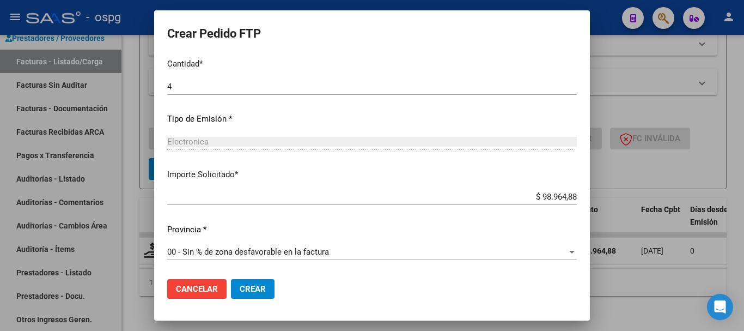
click at [265, 282] on button "Crear" at bounding box center [253, 289] width 44 height 20
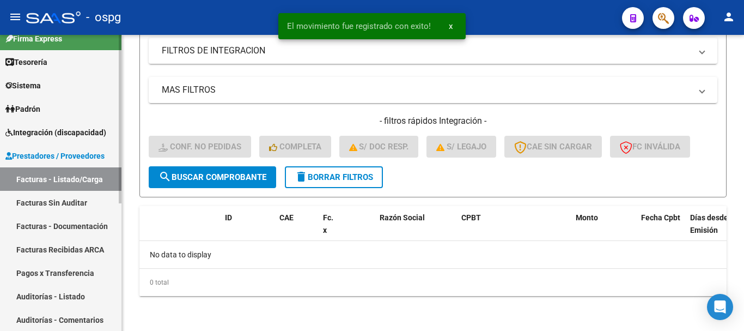
scroll to position [0, 0]
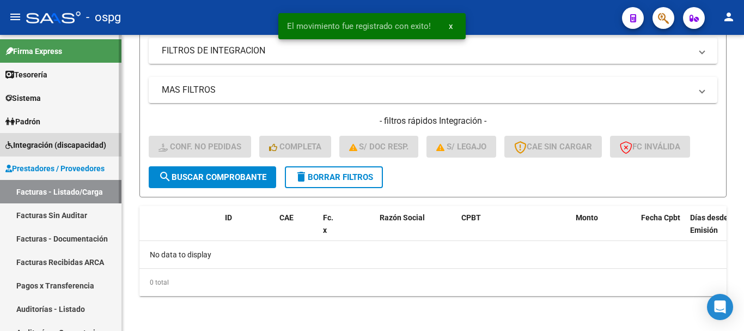
click at [71, 150] on span "Integración (discapacidad)" at bounding box center [55, 145] width 101 height 12
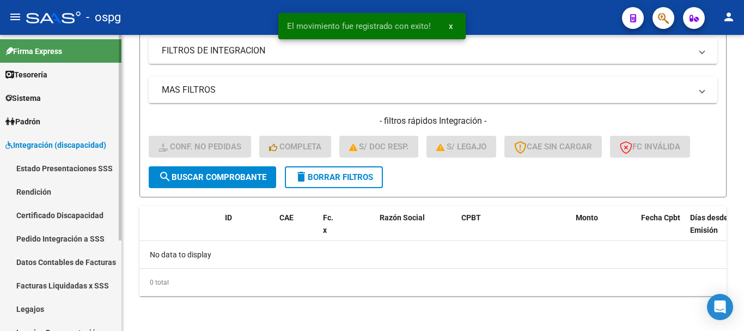
click at [70, 245] on link "Pedido Integración a SSS" at bounding box center [61, 238] width 122 height 23
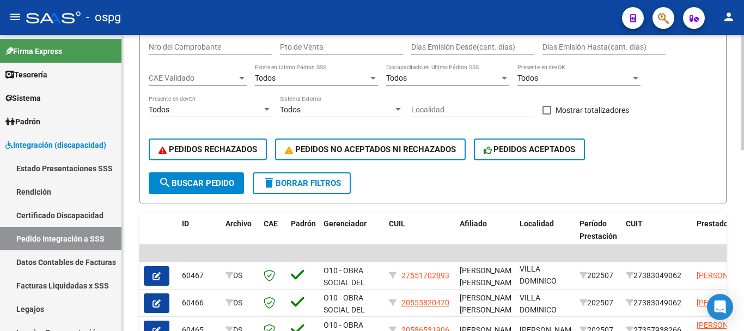
scroll to position [194, 0]
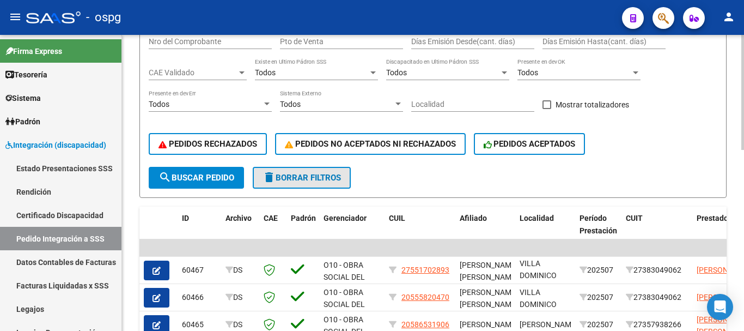
click at [295, 173] on span "delete Borrar Filtros" at bounding box center [302, 178] width 78 height 10
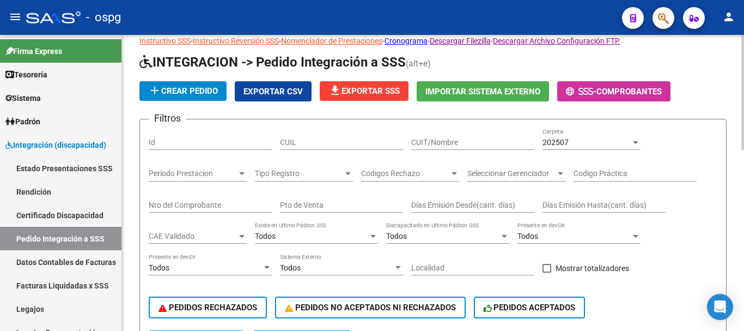
scroll to position [0, 0]
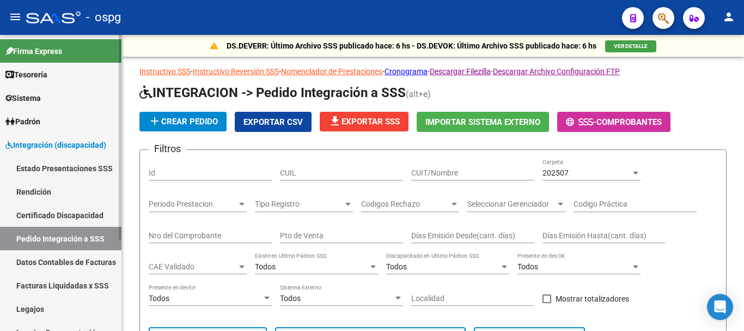
click at [45, 147] on span "Integración (discapacidad)" at bounding box center [55, 145] width 101 height 12
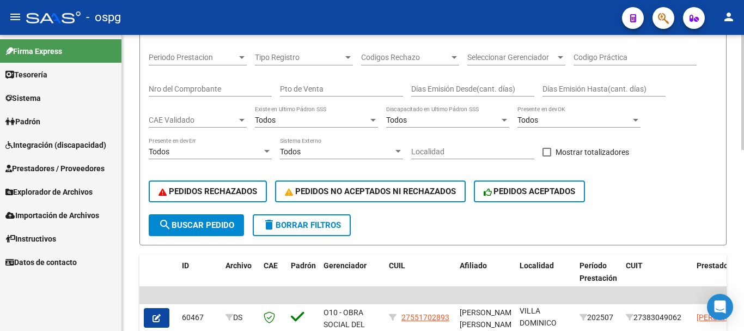
scroll to position [139, 0]
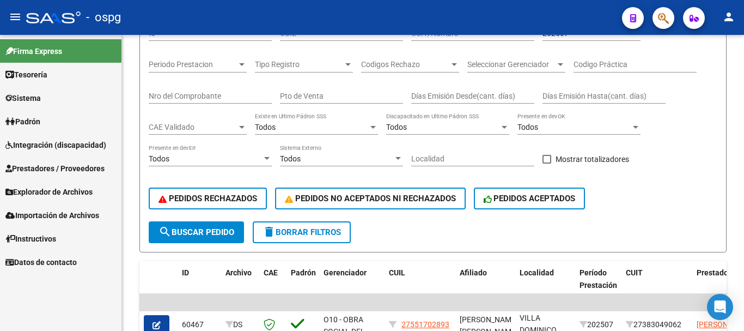
click at [48, 171] on span "Prestadores / Proveedores" at bounding box center [54, 168] width 99 height 12
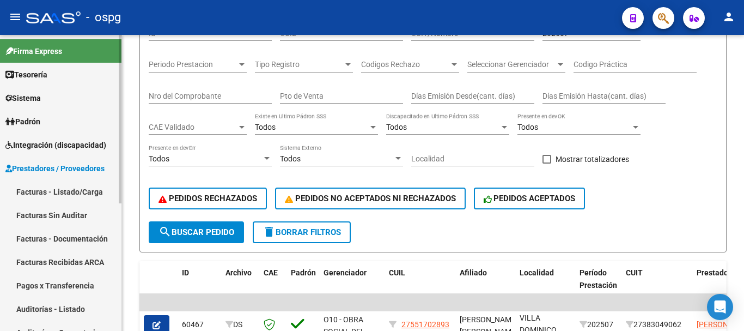
click at [47, 198] on link "Facturas - Listado/Carga" at bounding box center [61, 191] width 122 height 23
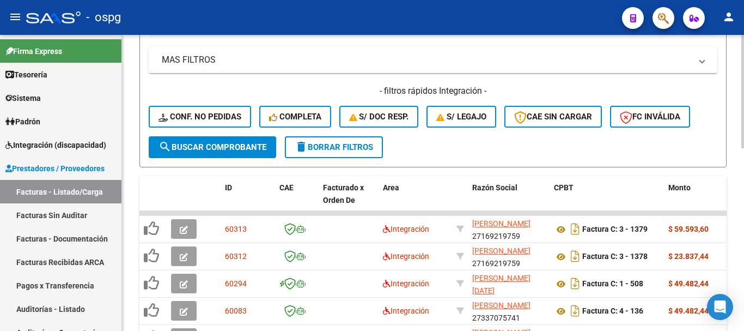
click at [326, 143] on span "delete Borrar Filtros" at bounding box center [334, 147] width 78 height 10
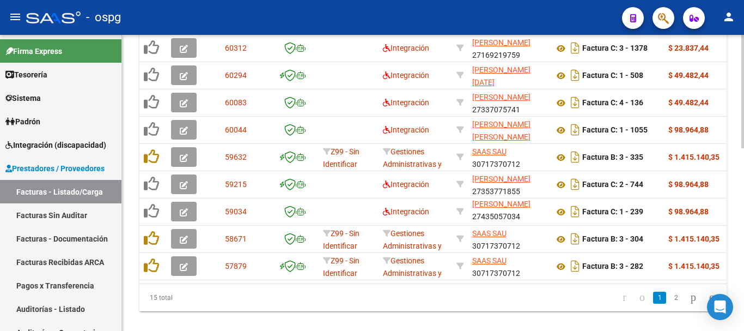
scroll to position [478, 0]
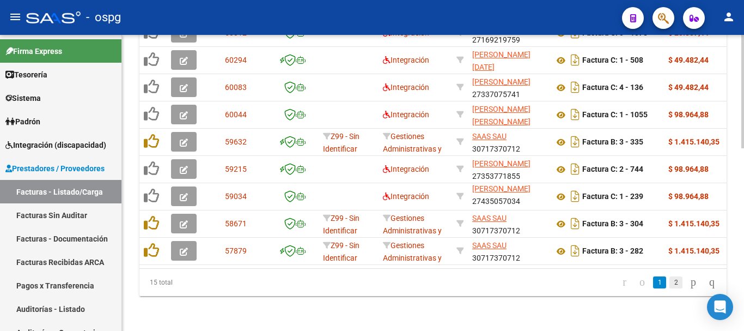
click at [670, 286] on link "2" at bounding box center [676, 282] width 13 height 12
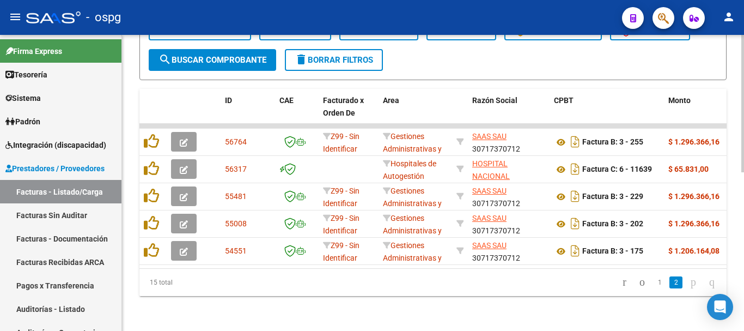
scroll to position [342, 0]
click at [653, 286] on link "1" at bounding box center [659, 282] width 13 height 12
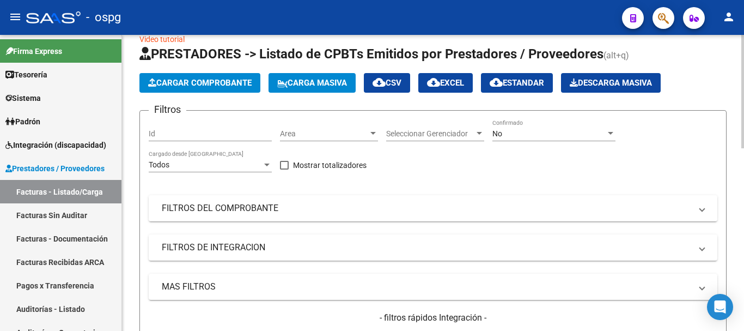
scroll to position [0, 0]
